Goal: Task Accomplishment & Management: Use online tool/utility

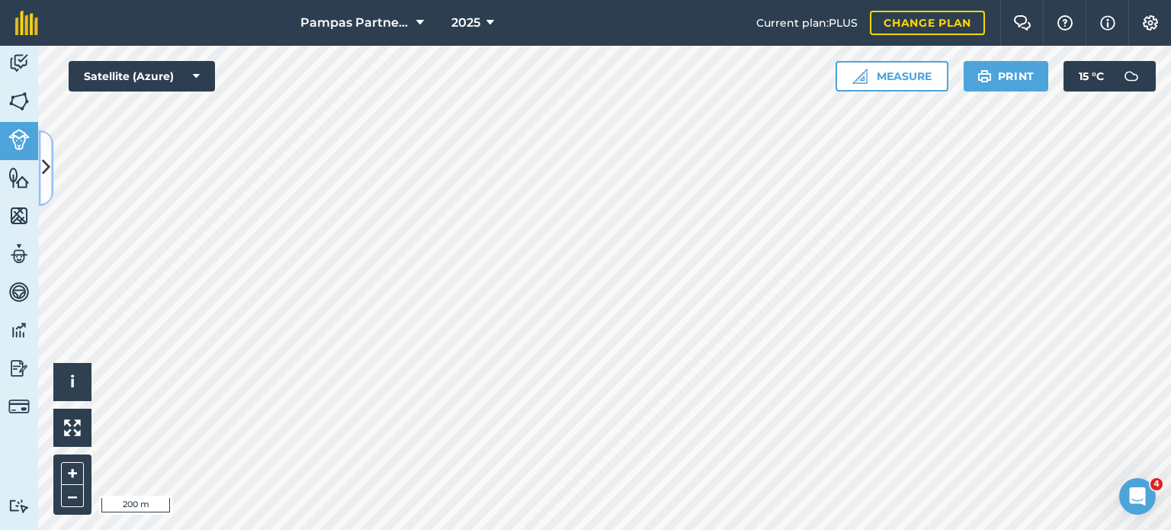
click at [43, 157] on icon at bounding box center [46, 168] width 8 height 27
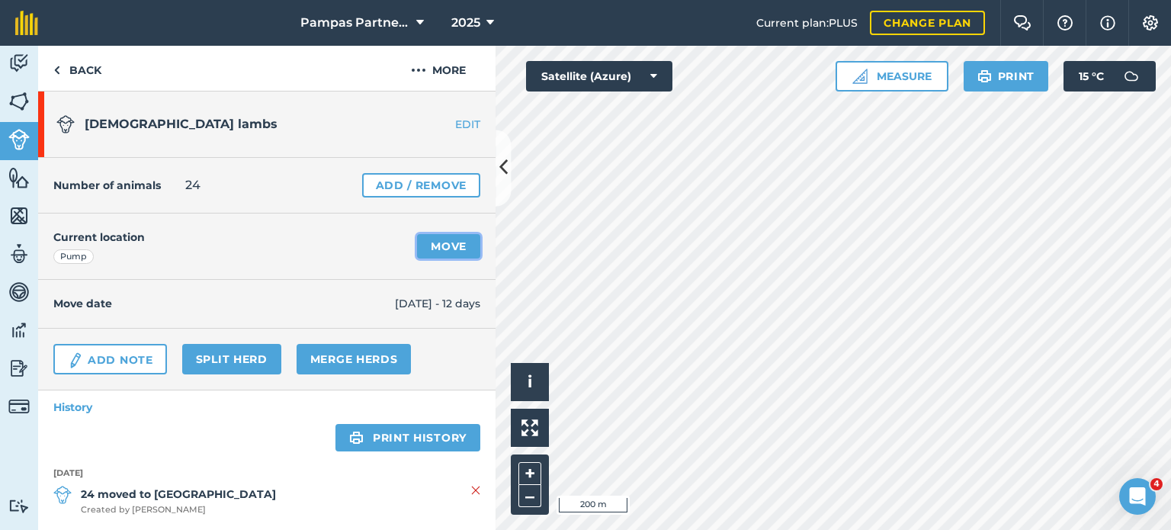
click at [454, 243] on link "Move" at bounding box center [448, 246] width 63 height 24
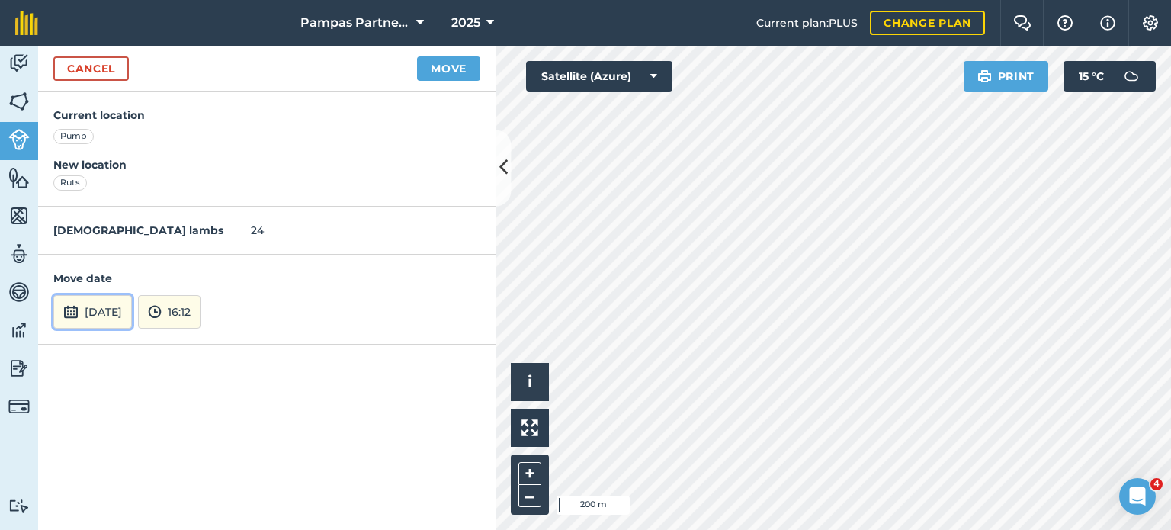
click at [69, 312] on img at bounding box center [70, 312] width 15 height 18
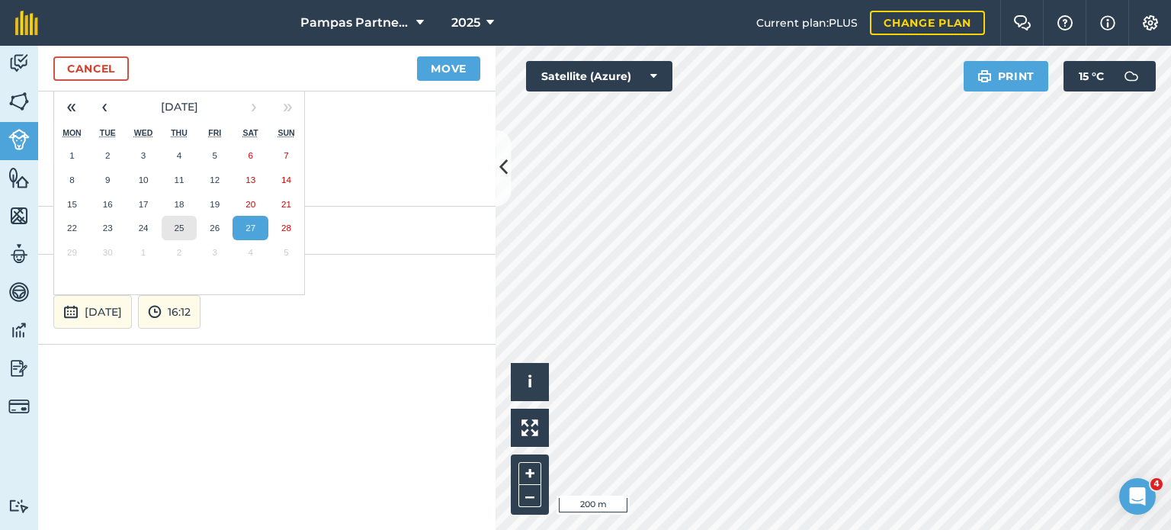
click at [181, 223] on abbr "25" at bounding box center [179, 228] width 10 height 10
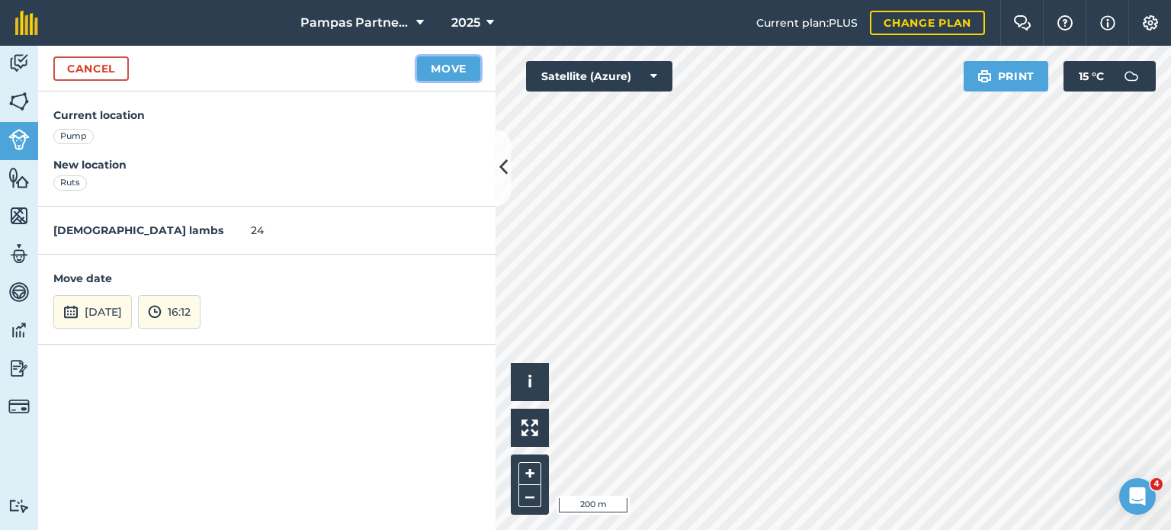
click at [436, 74] on button "Move" at bounding box center [448, 68] width 63 height 24
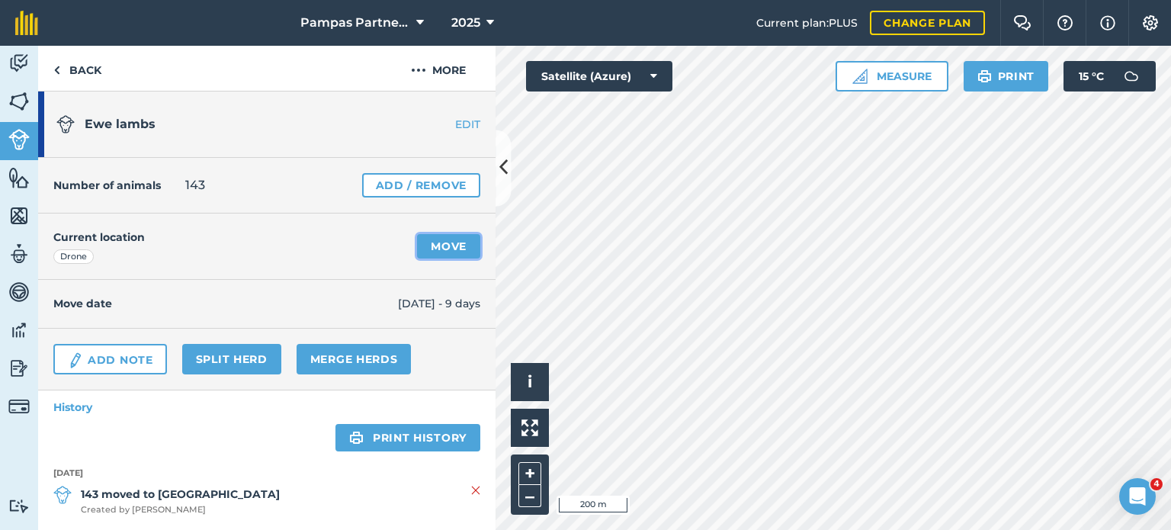
click at [433, 242] on link "Move" at bounding box center [448, 246] width 63 height 24
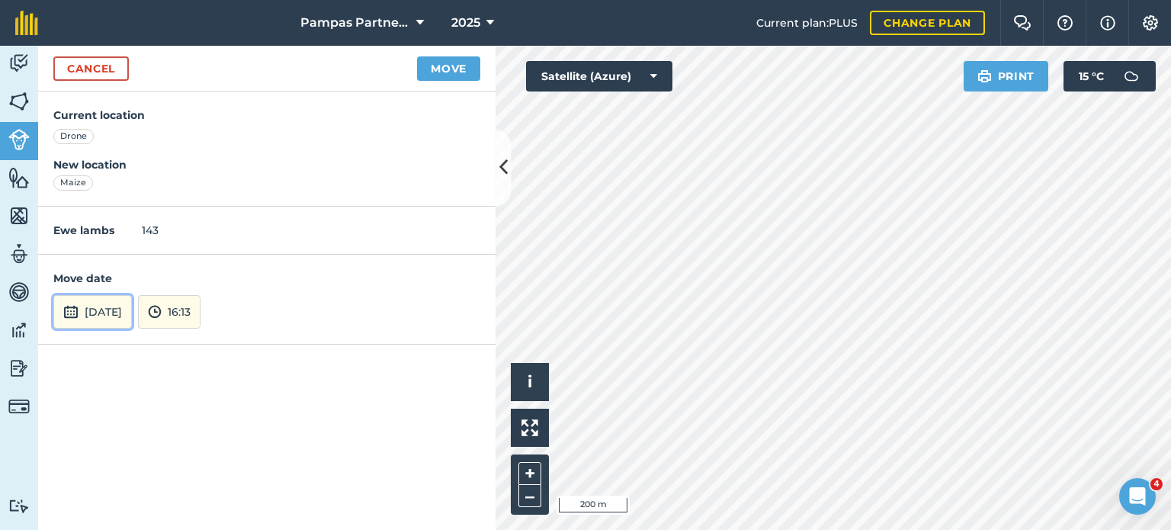
click at [69, 311] on img at bounding box center [70, 312] width 15 height 18
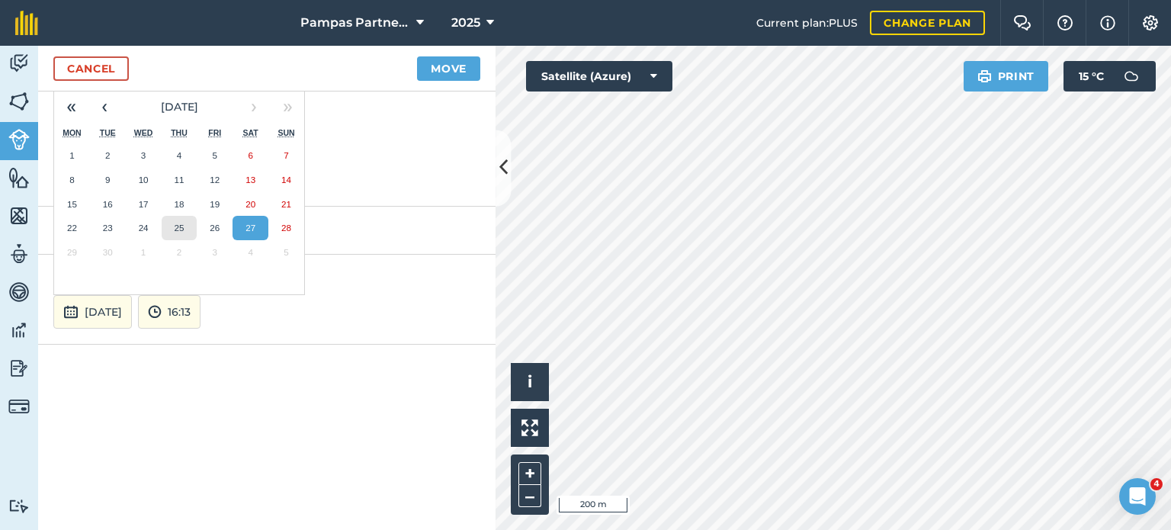
click at [183, 225] on abbr "25" at bounding box center [179, 228] width 10 height 10
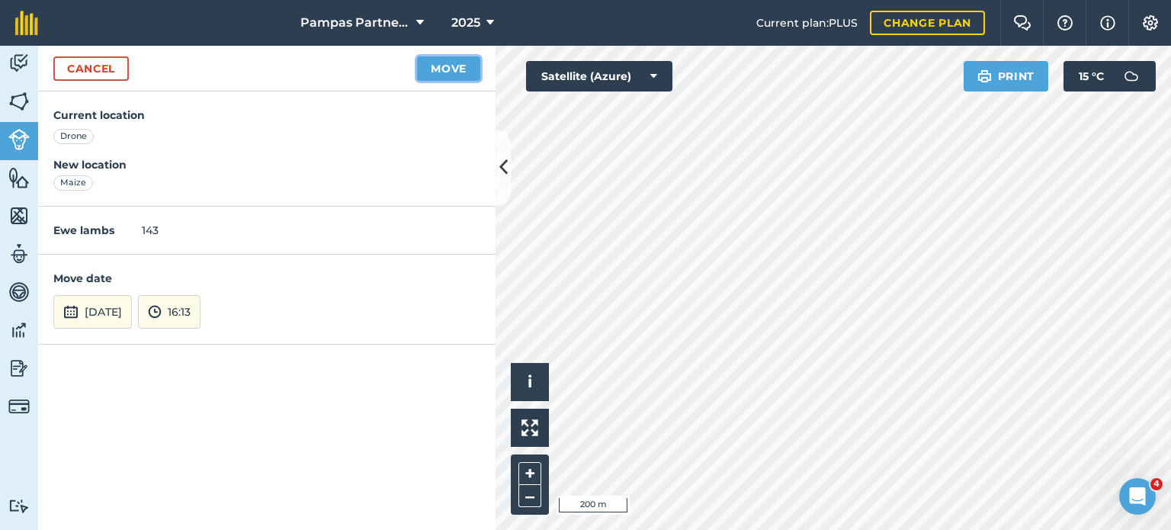
click at [455, 67] on button "Move" at bounding box center [448, 68] width 63 height 24
